Goal: Register for event/course

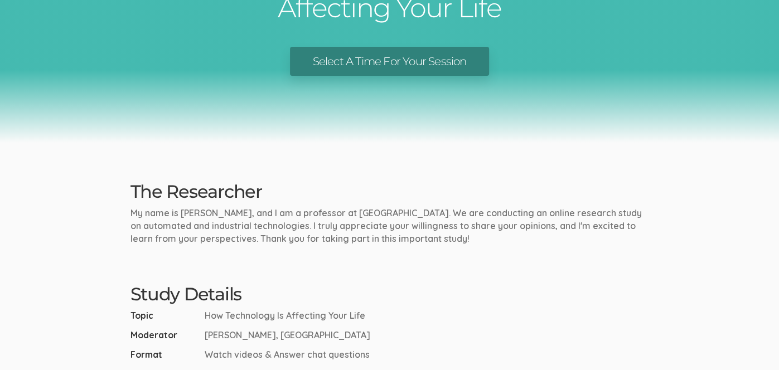
scroll to position [120, 0]
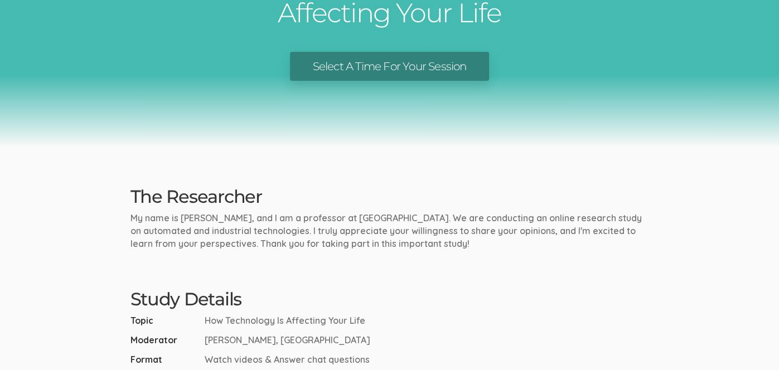
click at [371, 59] on link "Select A Time For Your Session" at bounding box center [389, 67] width 198 height 30
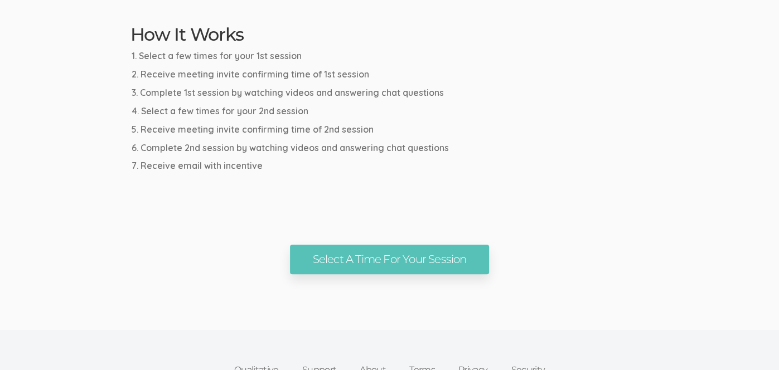
scroll to position [616, 0]
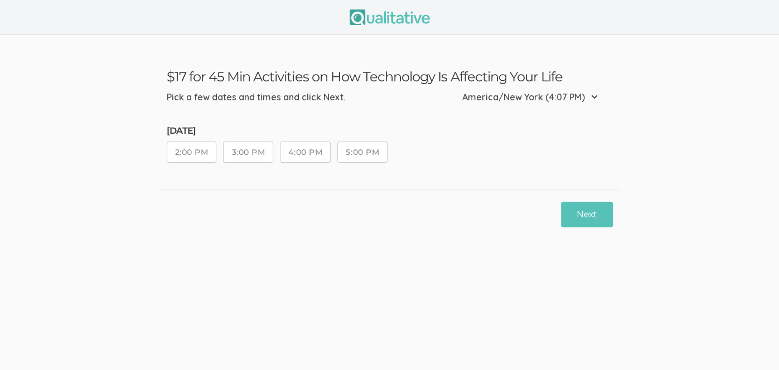
click at [296, 149] on button "4:00 PM" at bounding box center [305, 152] width 51 height 21
click at [601, 216] on button "Next" at bounding box center [586, 215] width 51 height 26
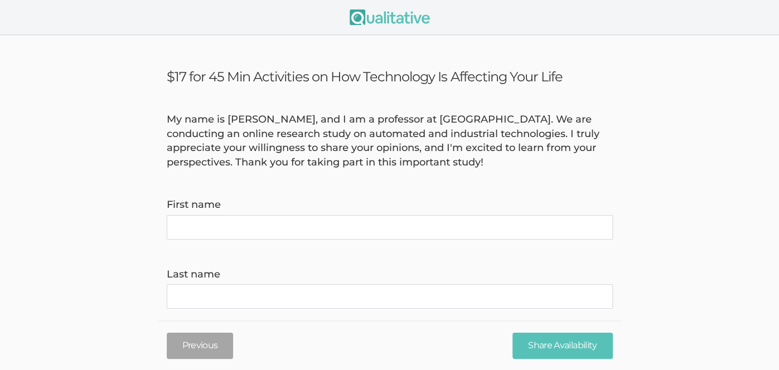
click at [214, 220] on name "First name" at bounding box center [390, 227] width 446 height 25
type name "Michele"
type name "Skinner"
type invite\) "roseqrtz@msn.com"
type time\) "8607164609"
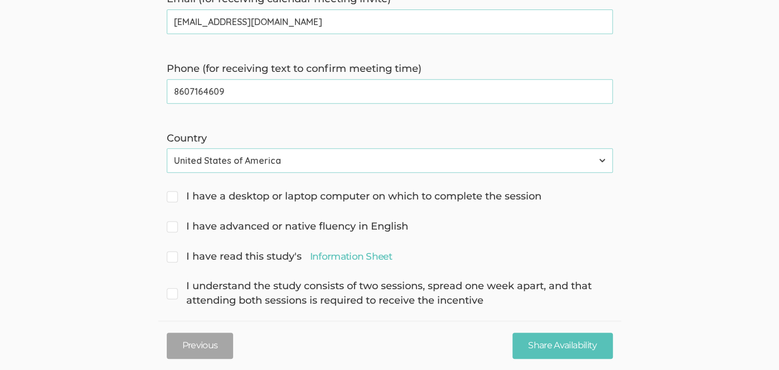
scroll to position [346, 0]
click at [172, 194] on input "I have a desktop or laptop computer on which to complete the session" at bounding box center [170, 194] width 7 height 7
checkbox input "true"
click at [181, 220] on span "I have advanced or native fluency in English" at bounding box center [287, 226] width 241 height 14
click at [174, 221] on input "I have advanced or native fluency in English" at bounding box center [170, 224] width 7 height 7
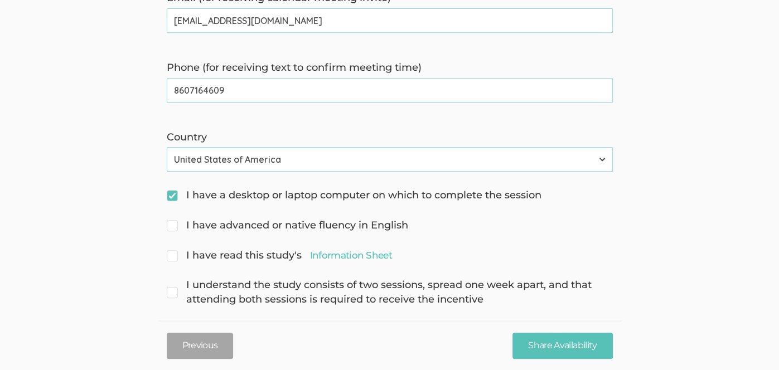
checkbox input "true"
click at [358, 251] on link "Information Sheet" at bounding box center [351, 255] width 82 height 13
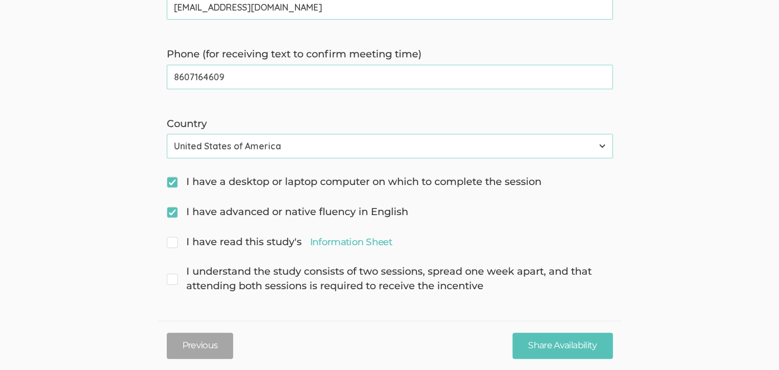
click at [172, 240] on input "I have read this study's Information Sheet" at bounding box center [170, 240] width 7 height 7
checkbox input "true"
click at [169, 274] on input "I understand the study consists of two sessions, spread one week apart, and tha…" at bounding box center [170, 270] width 7 height 7
checkbox input "true"
click at [559, 344] on input "Share Availability" at bounding box center [562, 346] width 100 height 26
